Goal: Task Accomplishment & Management: Manage account settings

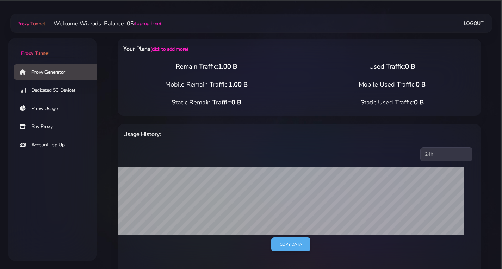
click at [53, 150] on link "Account Top Up" at bounding box center [58, 145] width 88 height 16
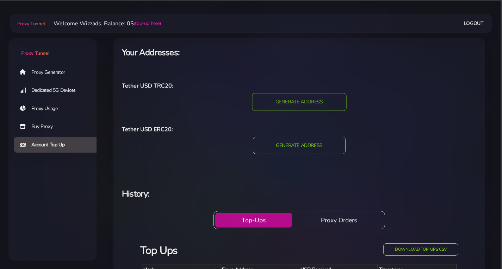
click at [276, 106] on input "GENERATE ADDRESS" at bounding box center [299, 102] width 94 height 18
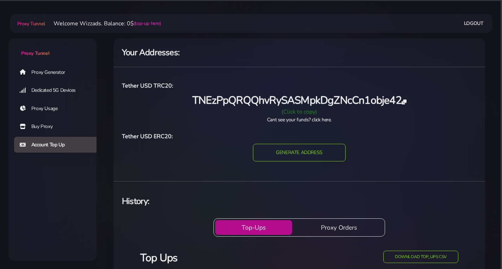
click at [308, 113] on div "(Click to copy)" at bounding box center [299, 112] width 363 height 8
click at [303, 111] on div "(Click to copy)" at bounding box center [299, 112] width 363 height 8
click at [145, 23] on link "(top-up here)" at bounding box center [147, 23] width 27 height 7
click at [405, 102] on icon at bounding box center [403, 102] width 5 height 5
click at [48, 88] on link "Dedicated 5G Devices" at bounding box center [58, 90] width 88 height 16
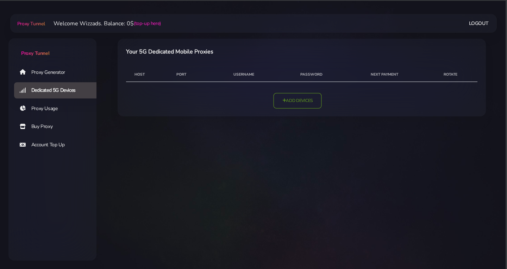
click at [296, 101] on link "Add Devices" at bounding box center [298, 100] width 48 height 15
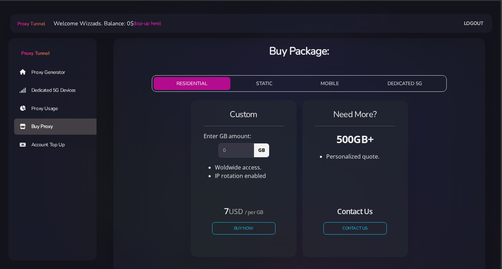
click at [63, 145] on link "Account Top Up" at bounding box center [58, 145] width 88 height 16
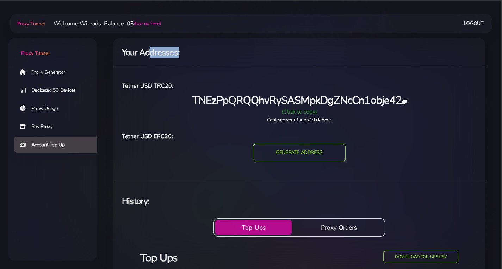
drag, startPoint x: 151, startPoint y: 53, endPoint x: 241, endPoint y: 65, distance: 91.7
click at [246, 59] on div "Your Addresses:" at bounding box center [299, 54] width 363 height 14
drag, startPoint x: 240, startPoint y: 95, endPoint x: 403, endPoint y: 99, distance: 163.0
click at [403, 99] on span "TNEzPpQRQQhvRySASMpkDgZNcCn1obje42" at bounding box center [299, 100] width 214 height 14
click at [365, 63] on div "Your Addresses: Tether USD TRC20: TNEzPpQRQQhvRySASMpkDgZNcCn1obje42 Copied! Ca…" at bounding box center [298, 188] width 371 height 301
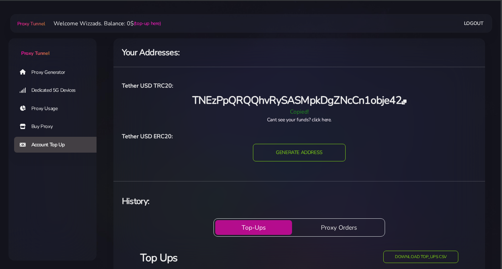
click at [315, 121] on link "Cant see your funds? click here." at bounding box center [299, 120] width 64 height 7
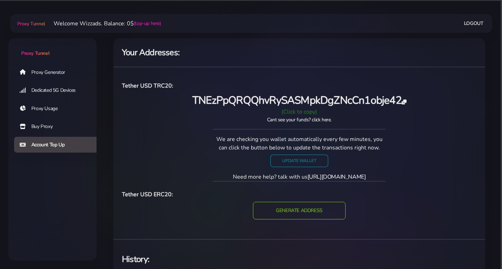
click at [286, 158] on input "Update Wallet" at bounding box center [299, 161] width 58 height 12
